Goal: Information Seeking & Learning: Learn about a topic

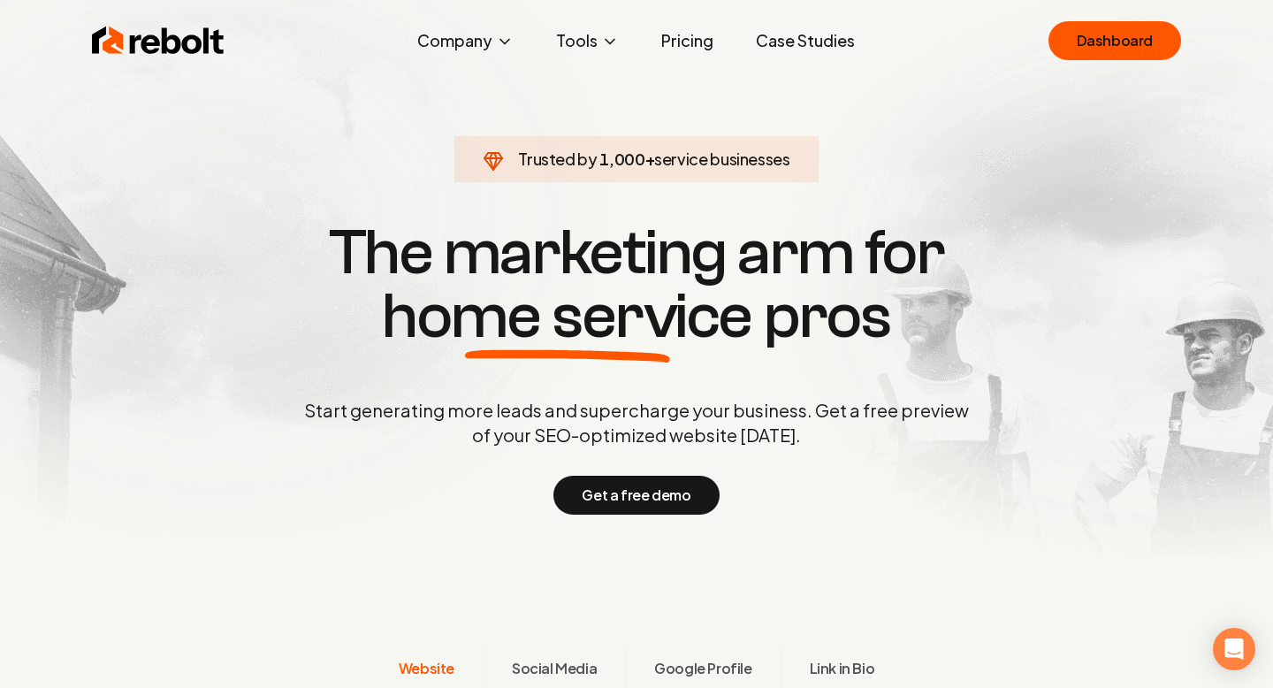
click at [803, 31] on link "Case Studies" at bounding box center [805, 40] width 127 height 35
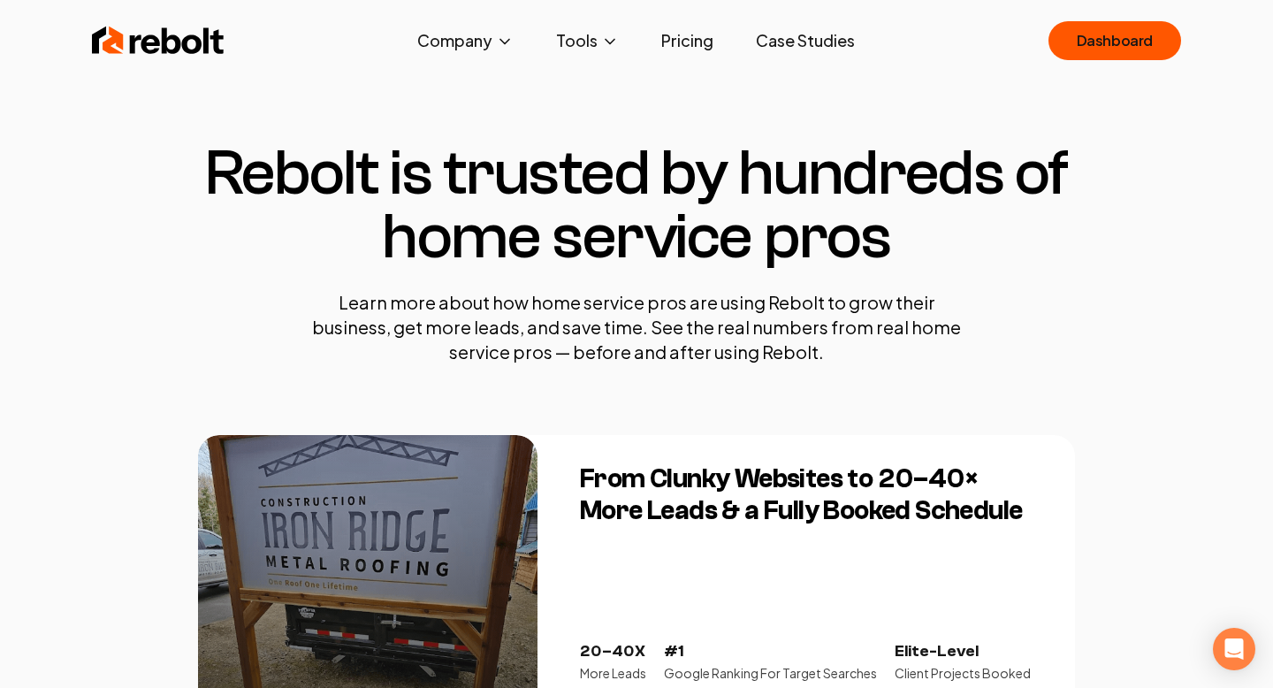
click at [701, 29] on link "Pricing" at bounding box center [687, 40] width 80 height 35
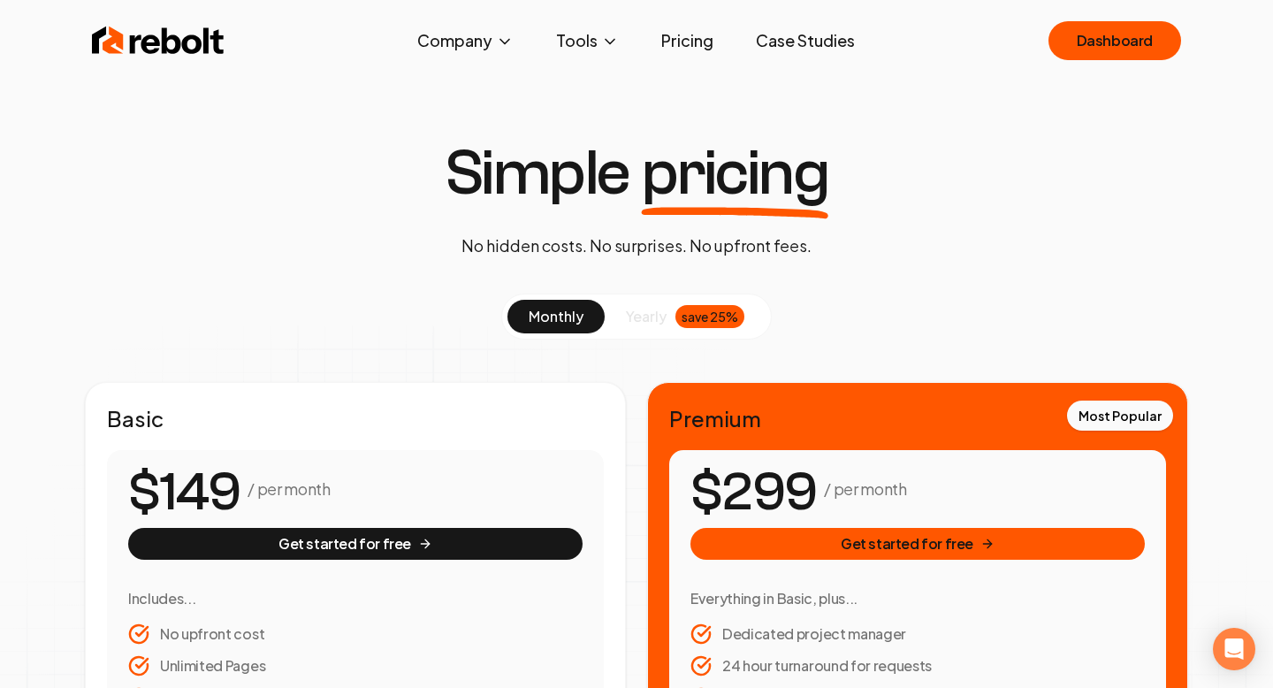
click at [651, 477] on div "Most Popular Premium / per month Get started for free Everything in Basic, plus…" at bounding box center [917, 630] width 541 height 497
click at [647, 497] on div "Most Popular Premium / per month Get started for free Everything in Basic, plus…" at bounding box center [917, 630] width 541 height 497
click at [489, 54] on button "Company" at bounding box center [465, 40] width 125 height 35
click at [418, 103] on span "About" at bounding box center [430, 103] width 42 height 21
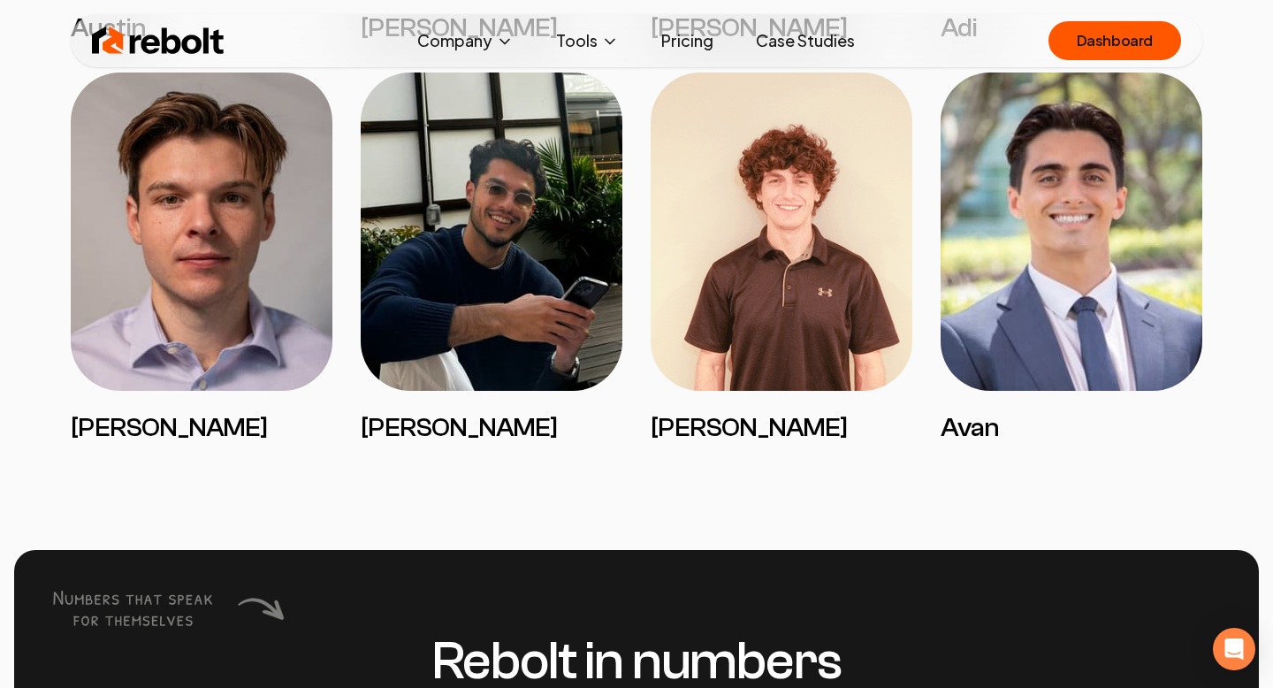
scroll to position [3844, 0]
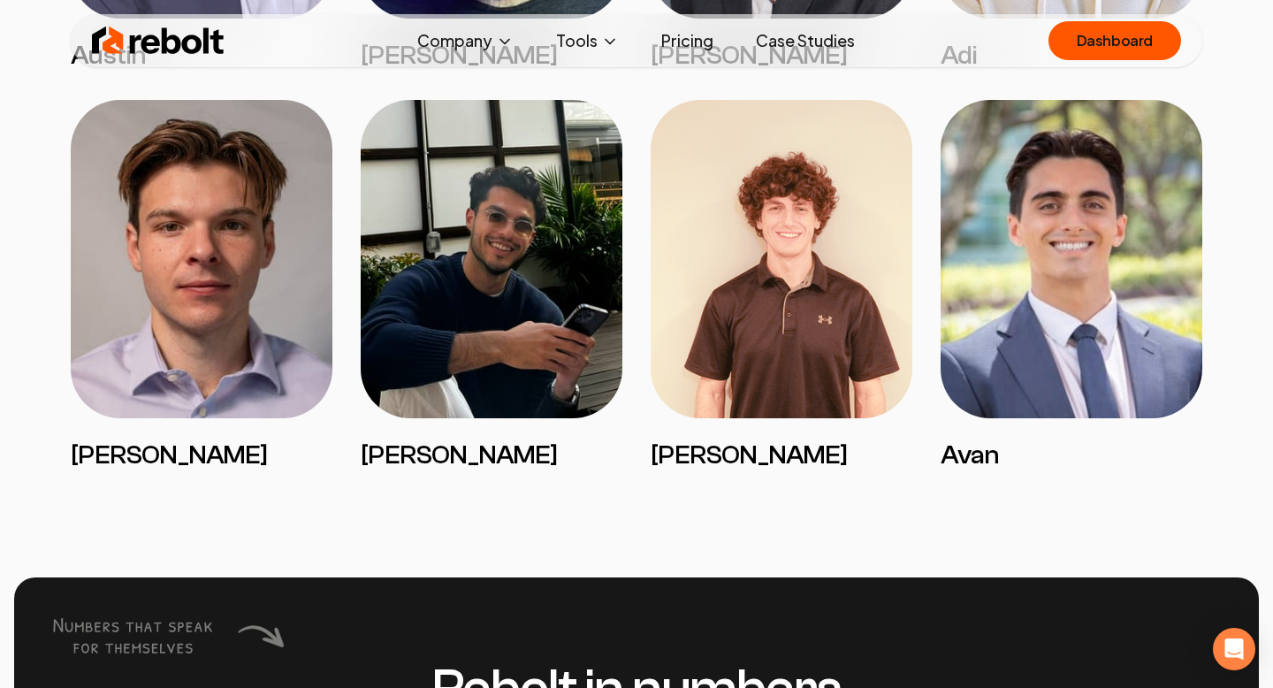
click at [463, 412] on img at bounding box center [492, 259] width 262 height 318
click at [464, 331] on img at bounding box center [492, 259] width 262 height 318
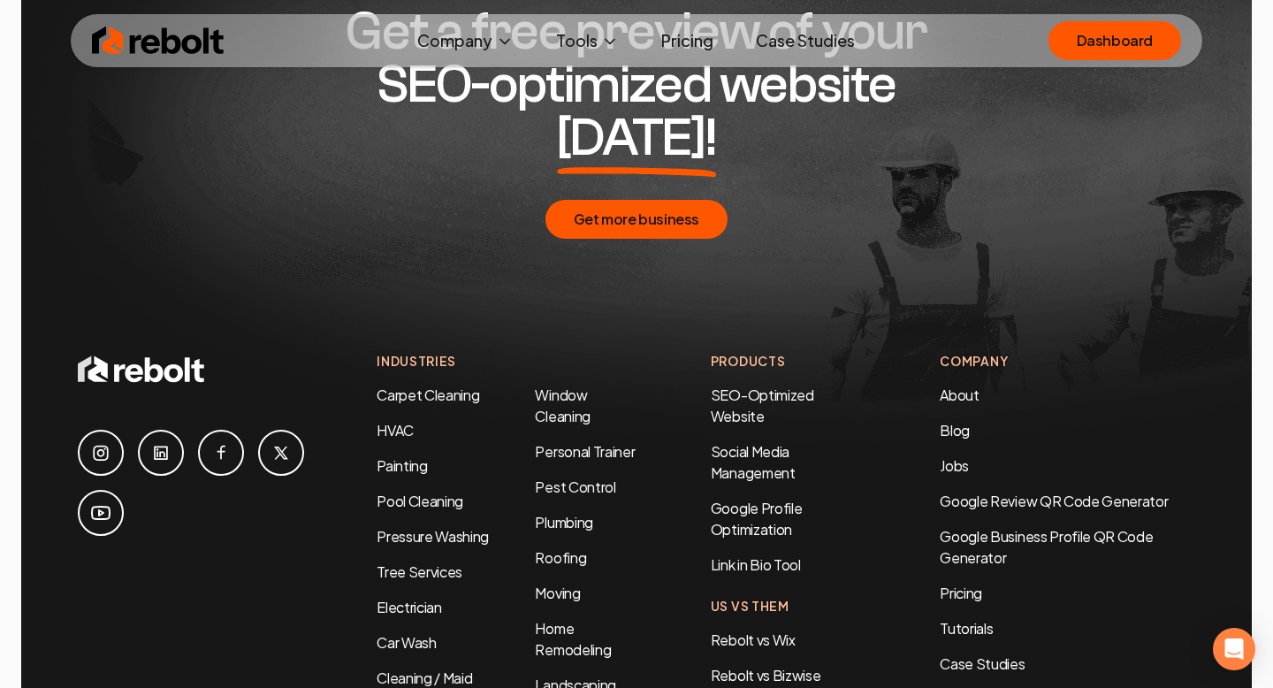
scroll to position [5925, 0]
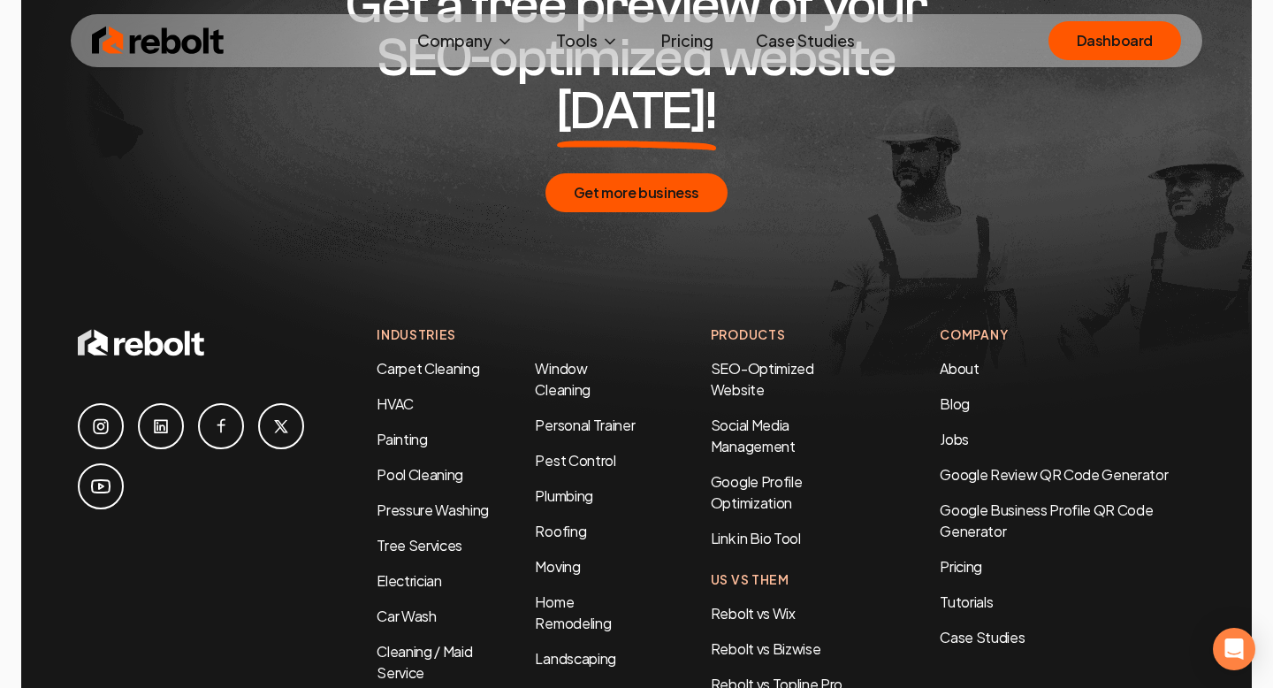
click at [230, 415] on icon at bounding box center [220, 425] width 21 height 21
